Goal: Task Accomplishment & Management: Manage account settings

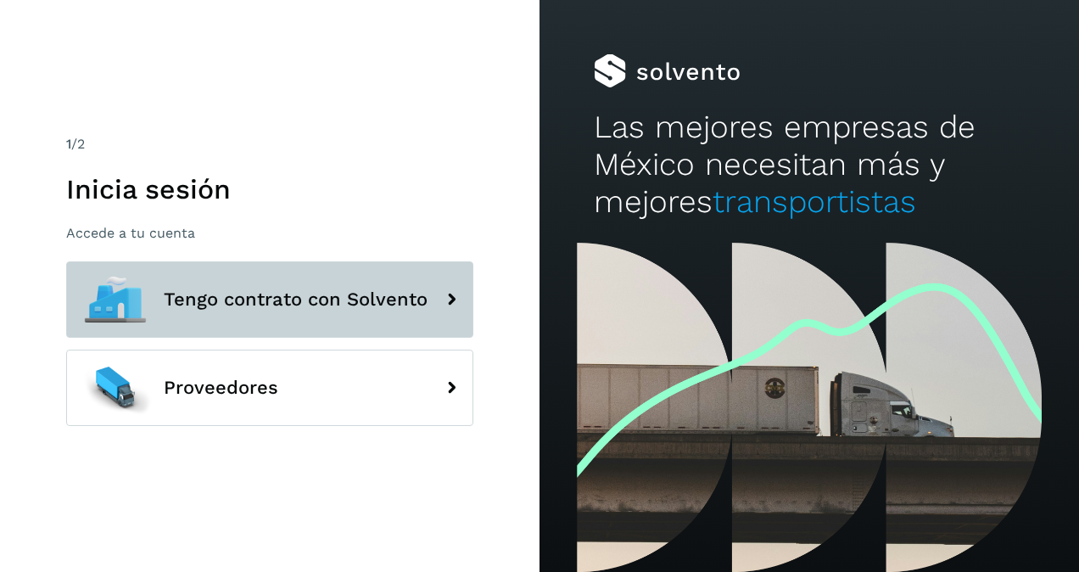
click at [320, 287] on button "Tengo contrato con Solvento" at bounding box center [269, 299] width 407 height 76
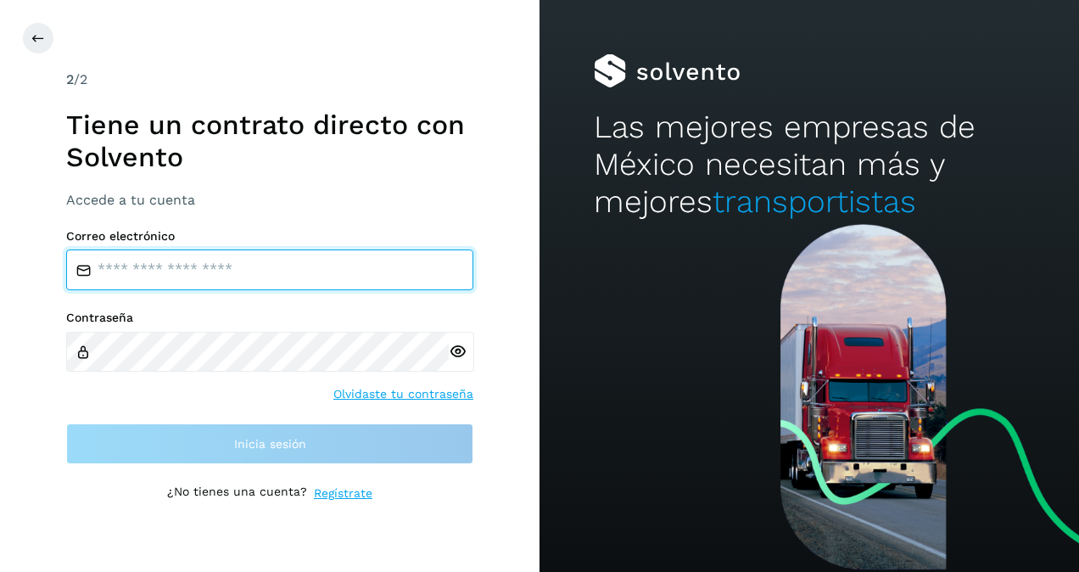
click at [294, 272] on input "email" at bounding box center [269, 269] width 407 height 41
type input "**********"
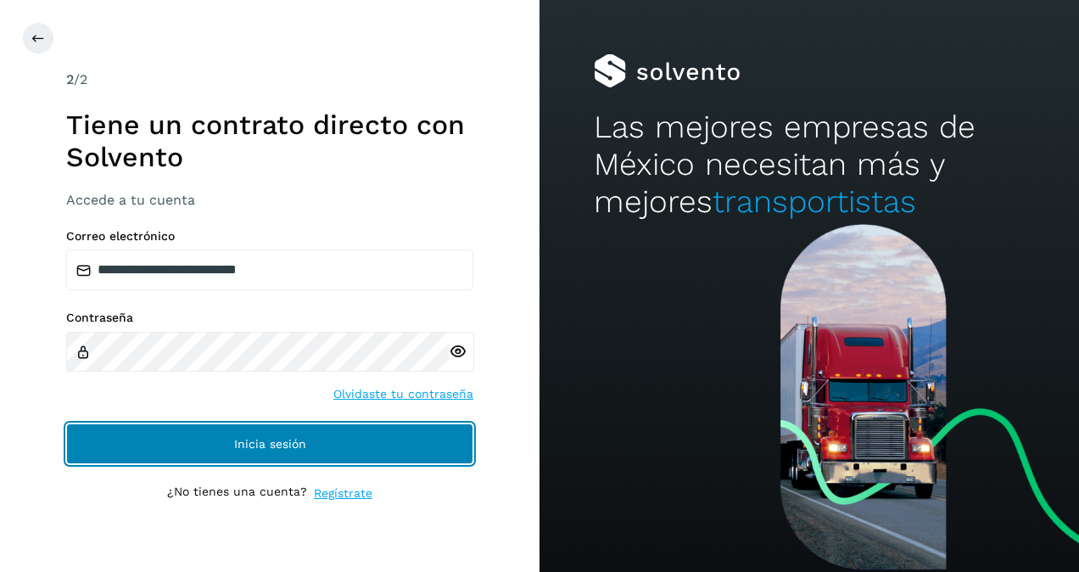
click at [222, 444] on button "Inicia sesión" at bounding box center [269, 443] width 407 height 41
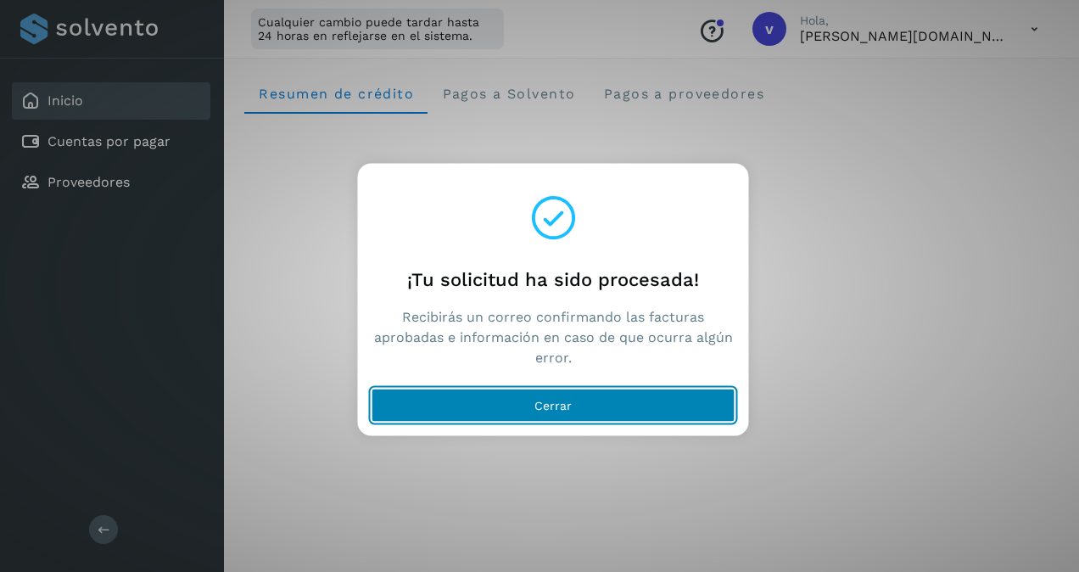
click at [582, 405] on button "Cerrar" at bounding box center [554, 406] width 364 height 34
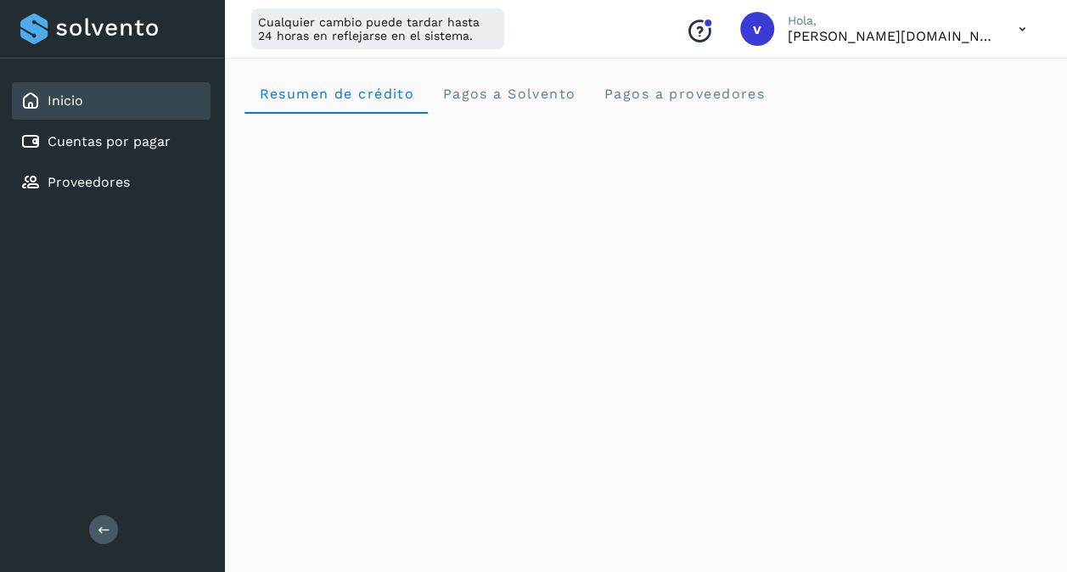
click at [1023, 31] on icon at bounding box center [1022, 29] width 35 height 35
click at [922, 105] on div "Cerrar sesión" at bounding box center [938, 109] width 202 height 32
